Goal: Information Seeking & Learning: Learn about a topic

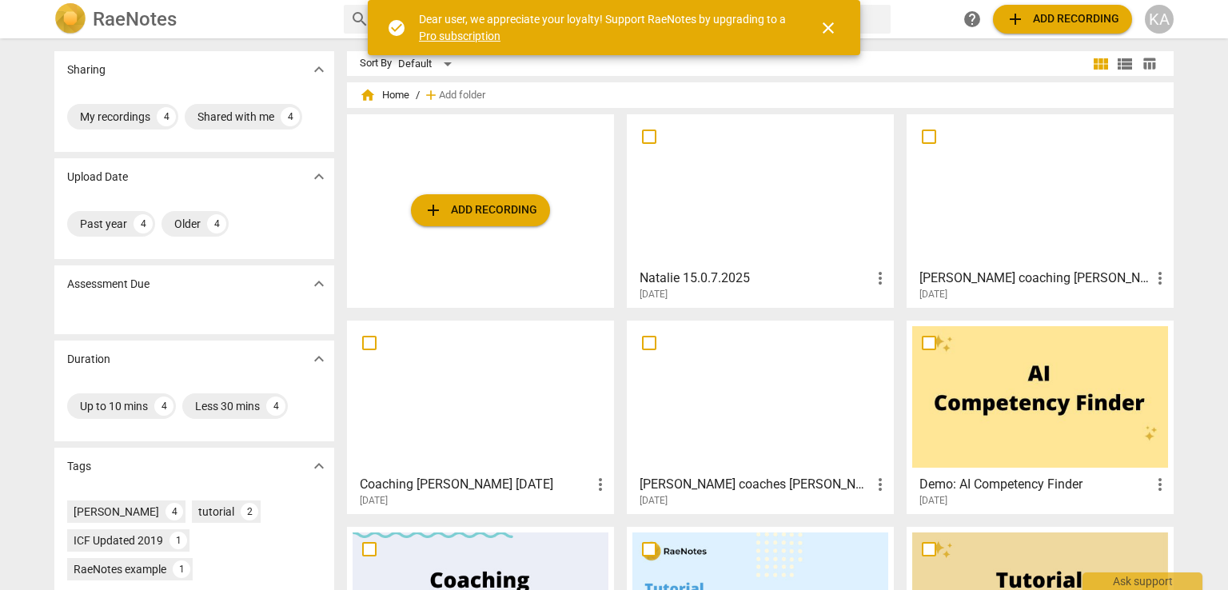
click at [723, 279] on h3 "Natalie 15.0.7.2025" at bounding box center [755, 278] width 231 height 19
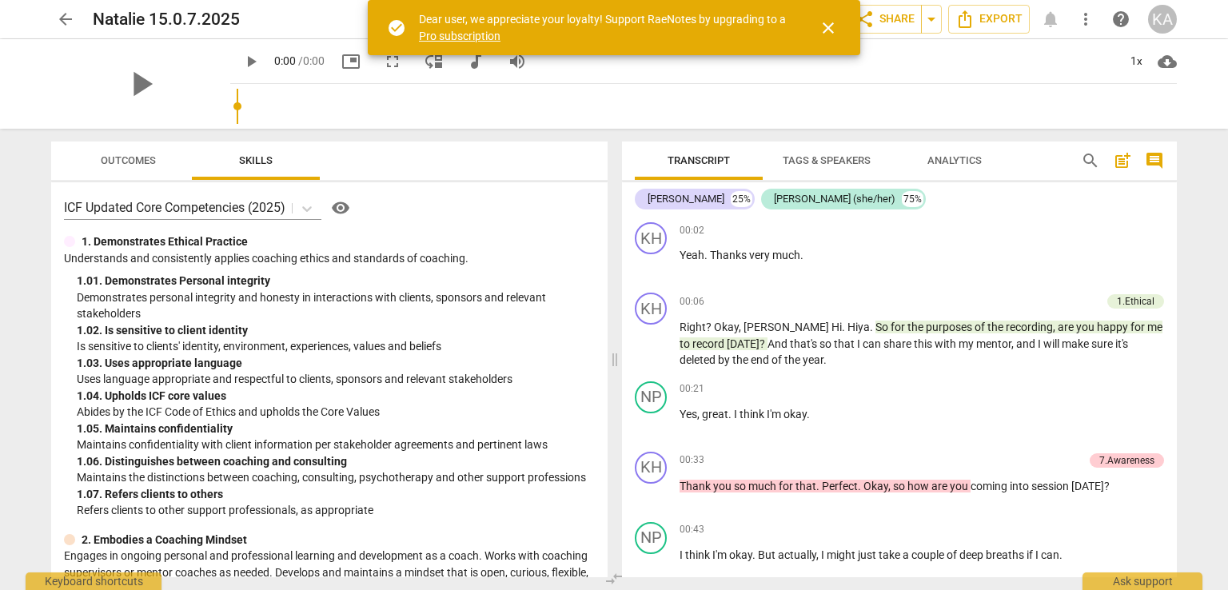
click at [766, 14] on button "close" at bounding box center [828, 28] width 38 height 38
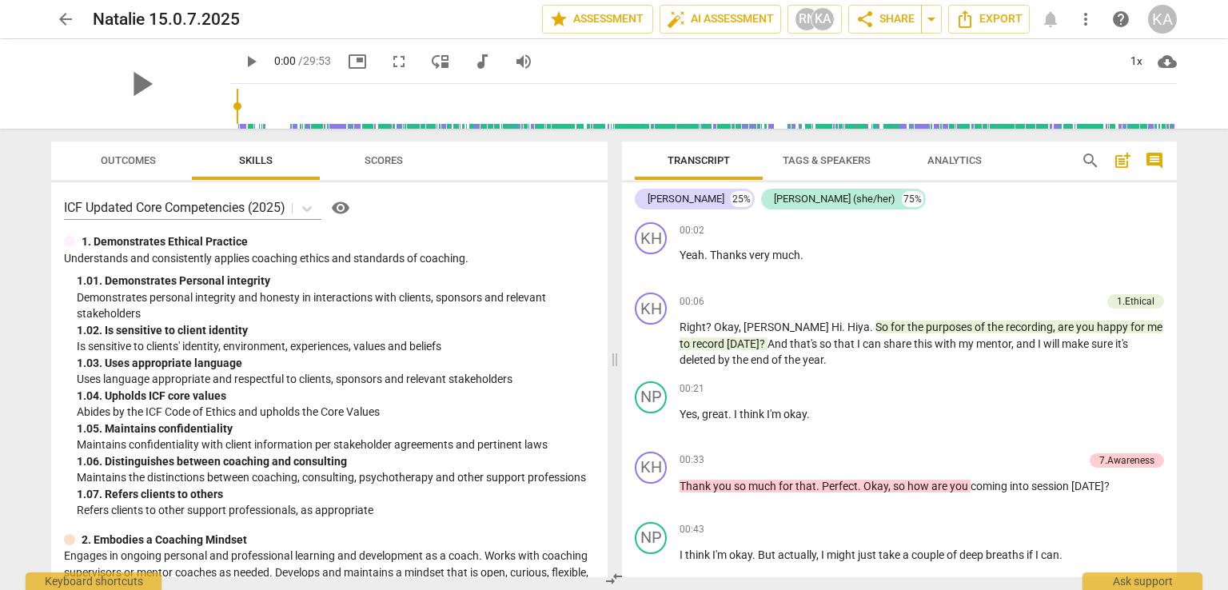
type input "1418"
click at [766, 102] on input "range" at bounding box center [707, 106] width 941 height 51
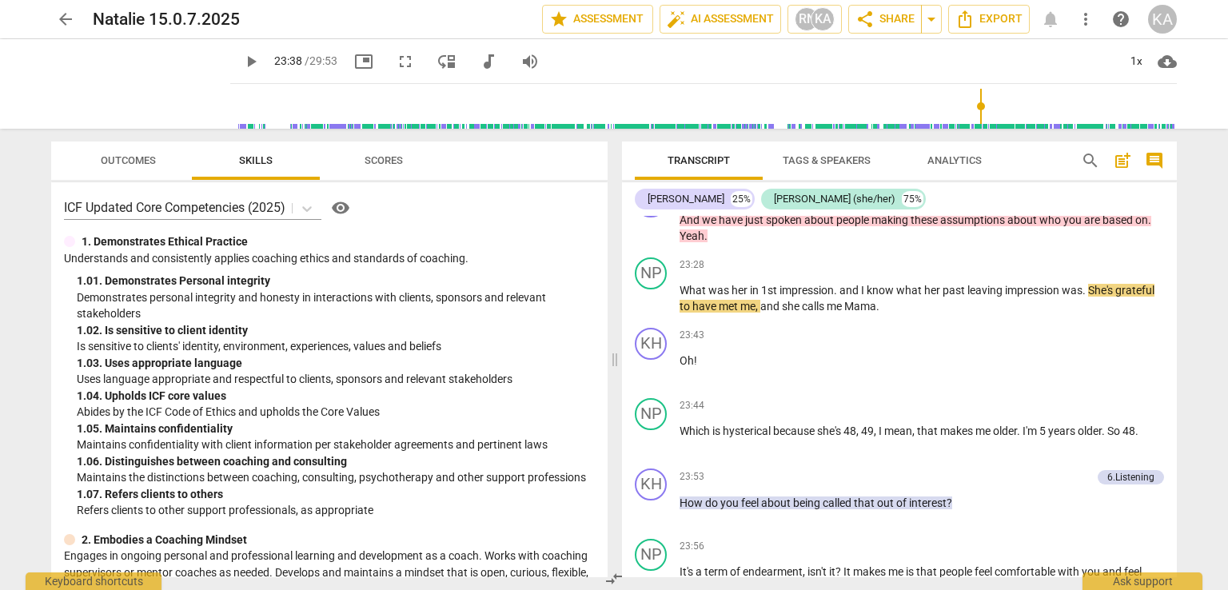
click at [372, 162] on span "Scores" at bounding box center [384, 160] width 38 height 12
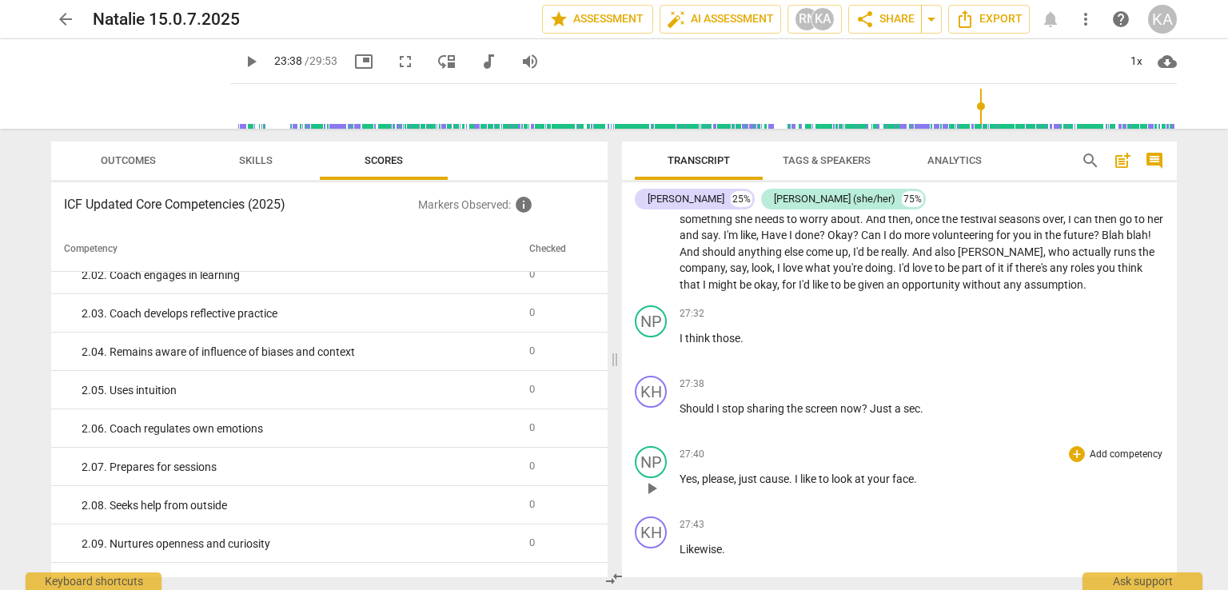
scroll to position [15503, 0]
click at [766, 154] on span "Analytics" at bounding box center [955, 161] width 93 height 22
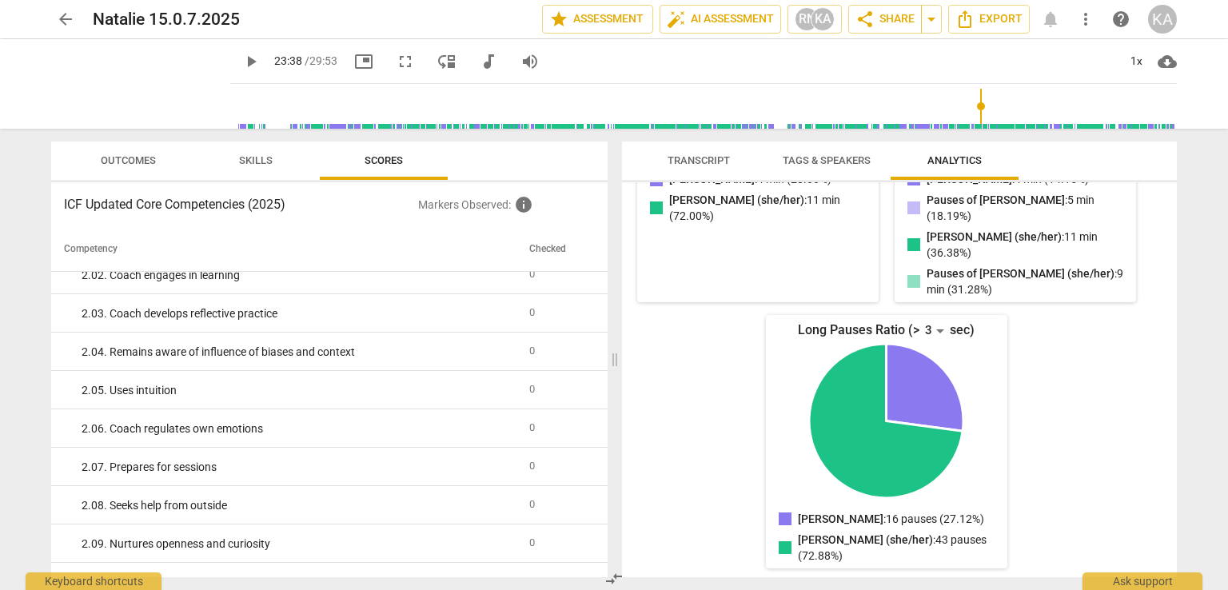
scroll to position [390, 0]
click at [766, 154] on span "Tags & Speakers" at bounding box center [827, 160] width 88 height 12
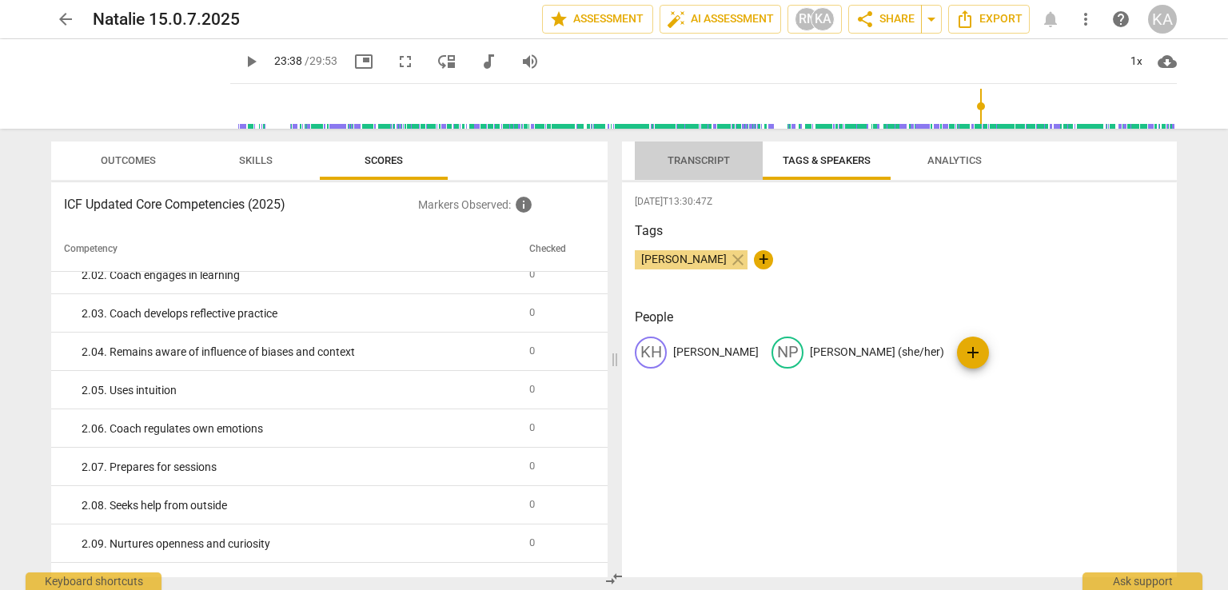
click at [705, 158] on span "Transcript" at bounding box center [699, 160] width 62 height 12
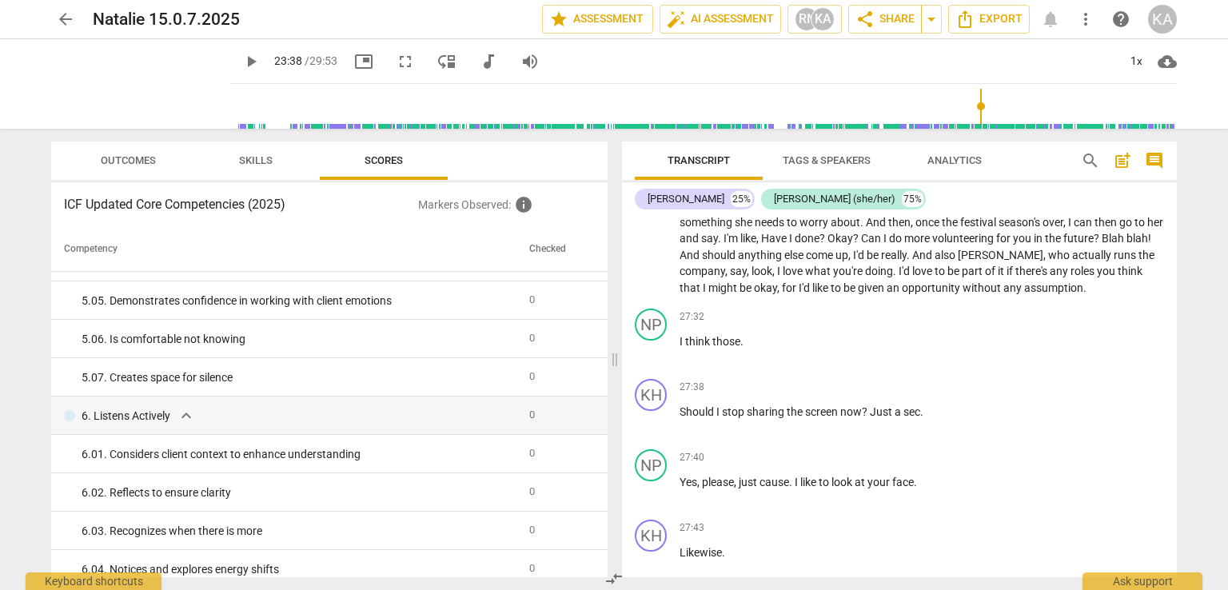
scroll to position [2239, 0]
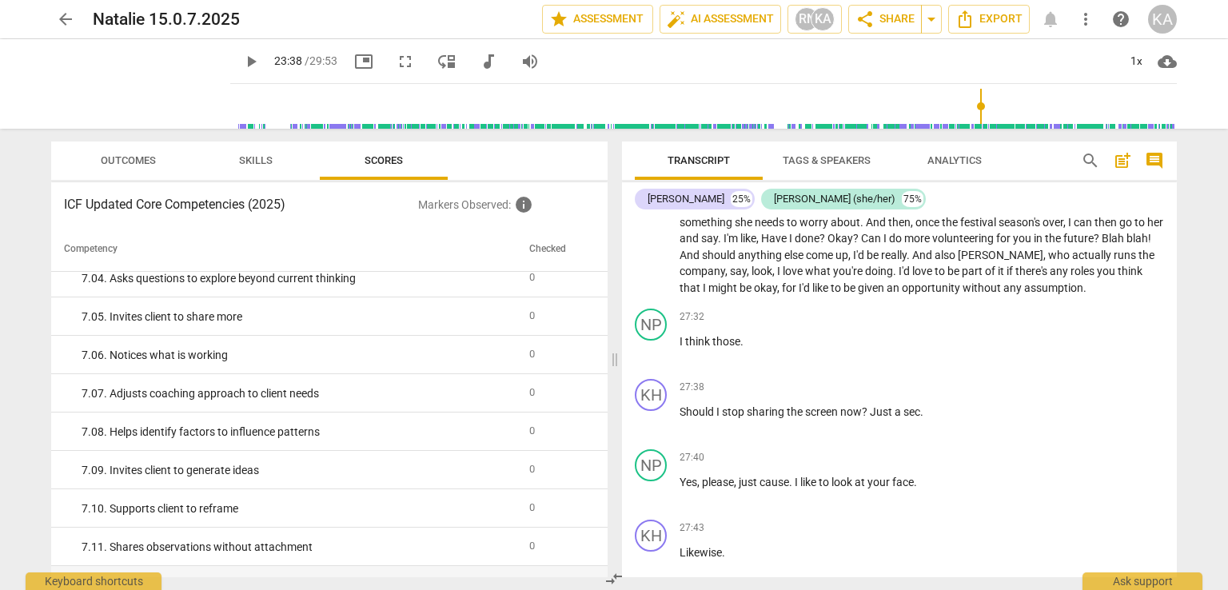
click at [152, 151] on span "Outcomes" at bounding box center [129, 161] width 94 height 22
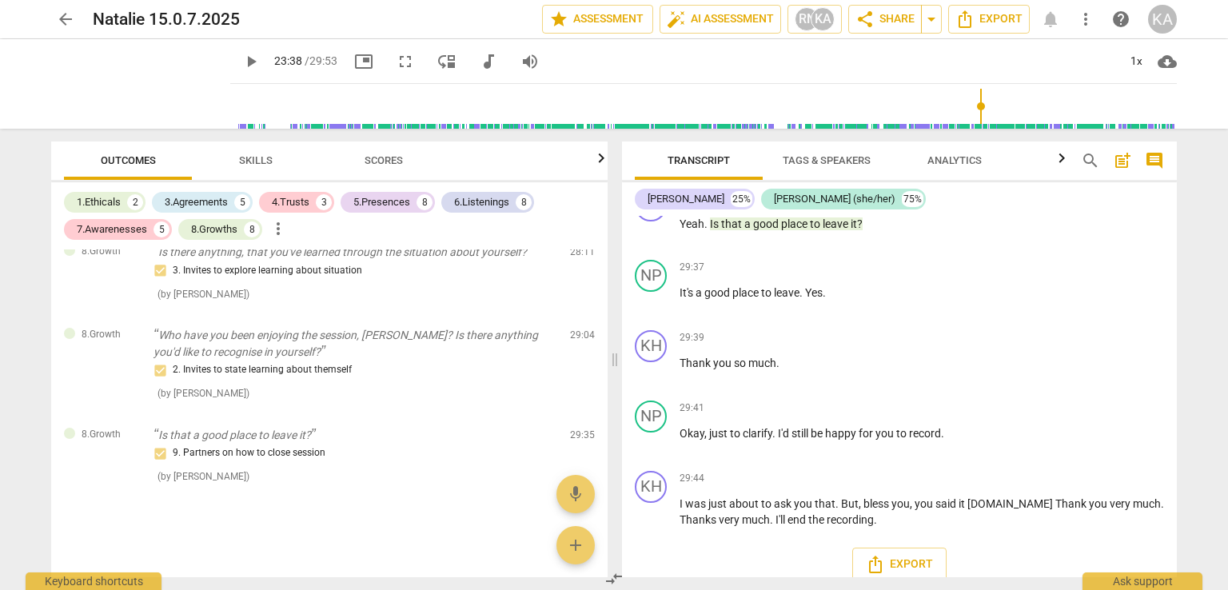
scroll to position [15503, 0]
